Goal: Check status: Check status

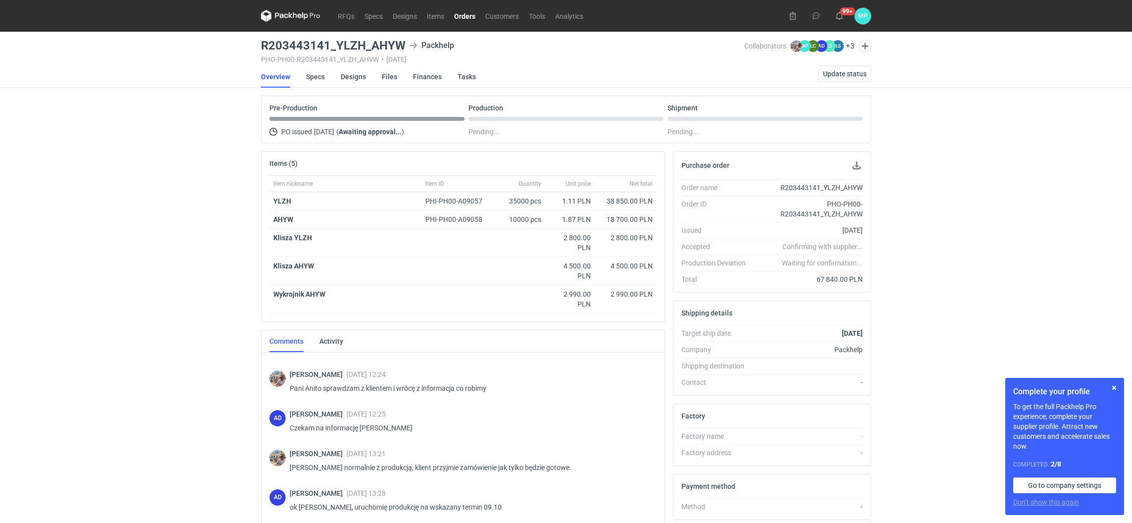
click at [465, 17] on link "Orders" at bounding box center [464, 16] width 31 height 12
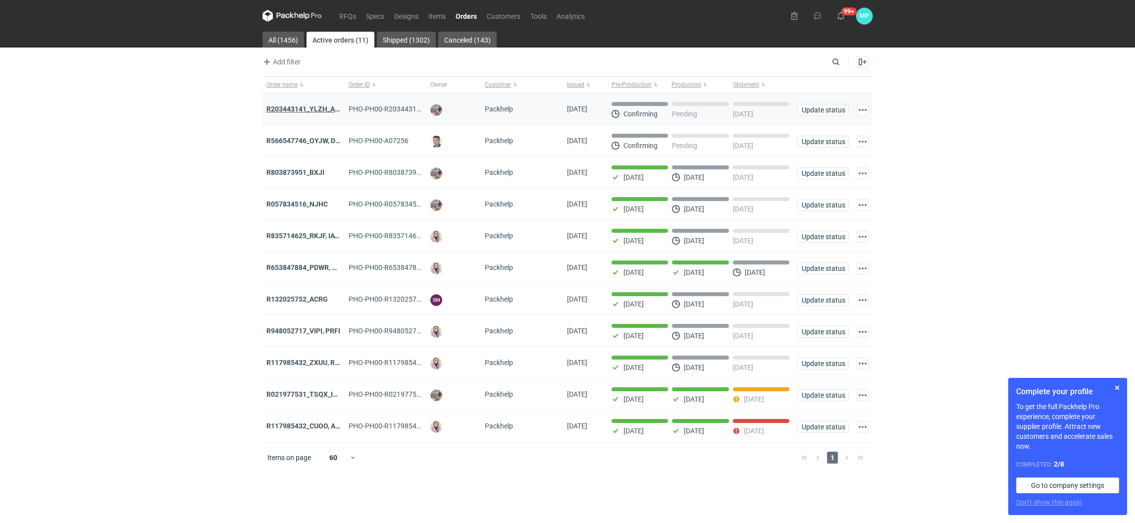
click at [322, 108] on strong "R203443141_YLZH_AHYW" at bounding box center [308, 109] width 84 height 8
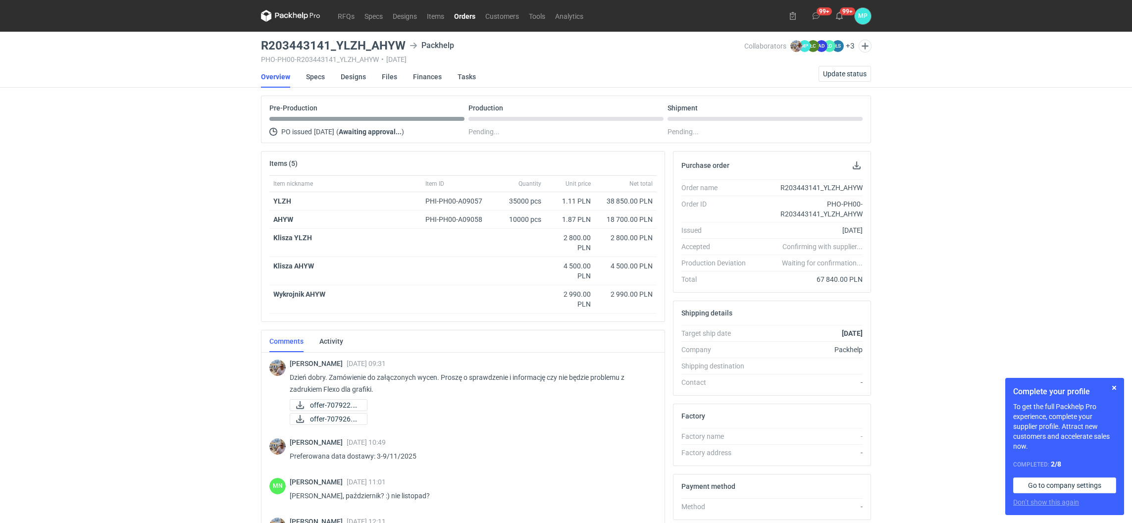
click at [471, 13] on link "Orders" at bounding box center [464, 16] width 31 height 12
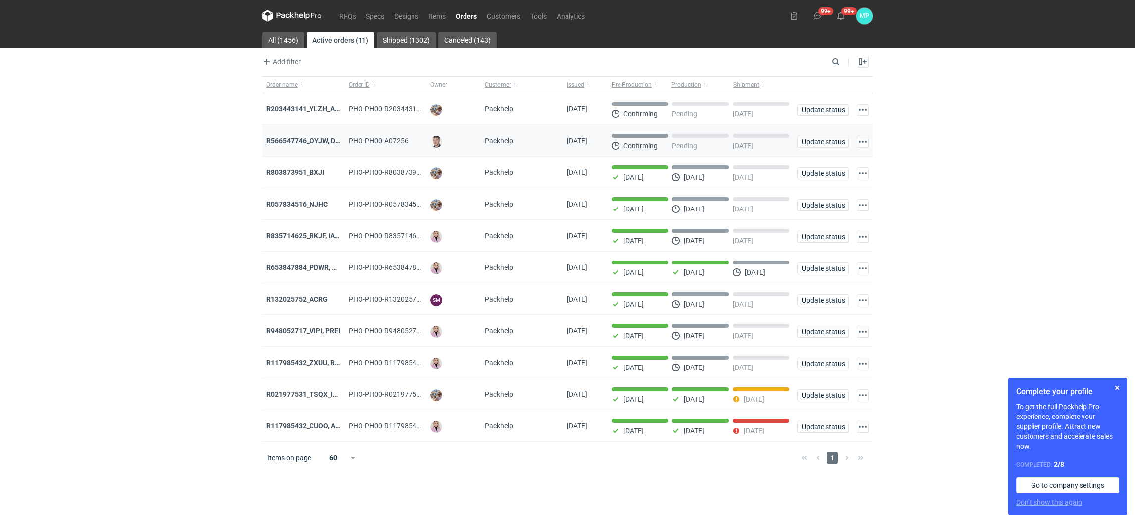
click at [316, 141] on strong "R566547746_OYJW, DJBN, [PERSON_NAME], [PERSON_NAME], OYBW, UUIL" at bounding box center [383, 141] width 235 height 8
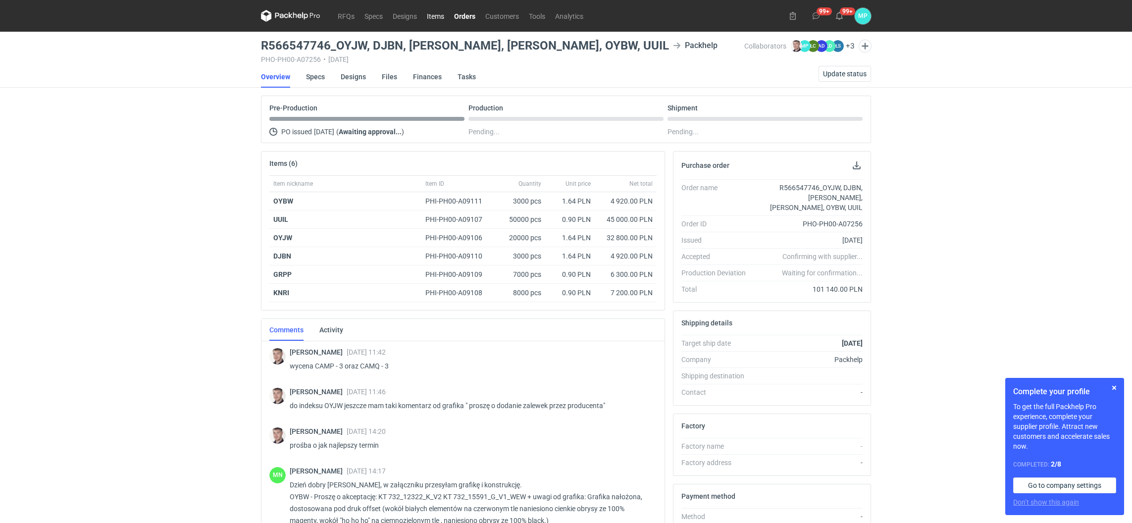
click at [436, 15] on link "Items" at bounding box center [435, 16] width 27 height 12
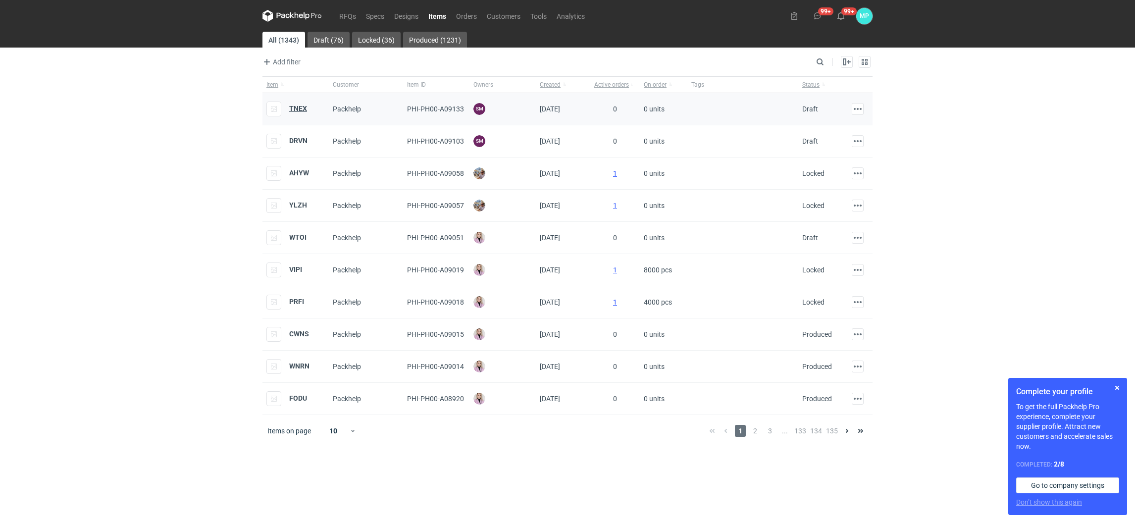
click at [297, 107] on strong "TNEX" at bounding box center [298, 108] width 18 height 8
